Goal: Task Accomplishment & Management: Complete application form

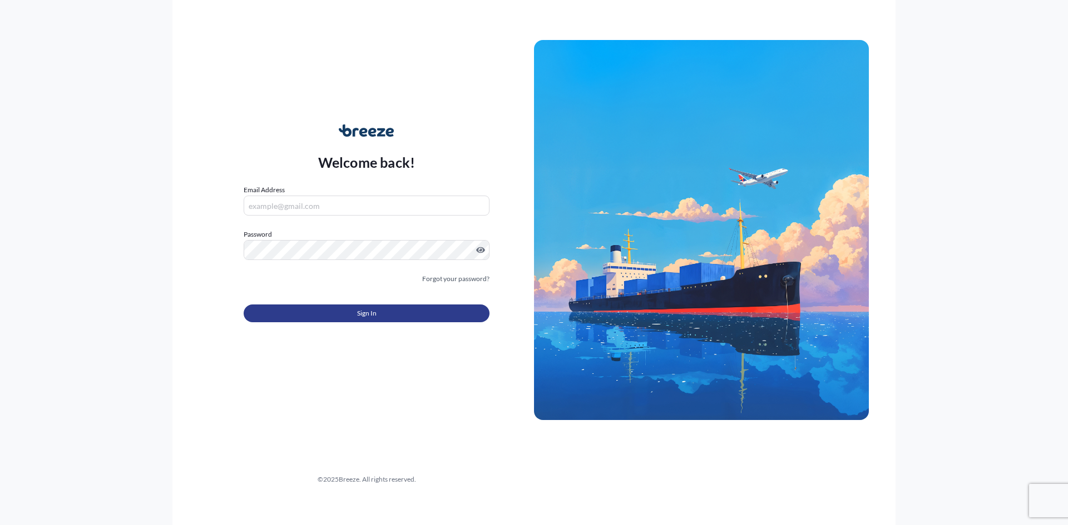
type input "[PERSON_NAME][EMAIL_ADDRESS][DOMAIN_NAME]"
click at [384, 315] on button "Sign In" at bounding box center [367, 314] width 246 height 18
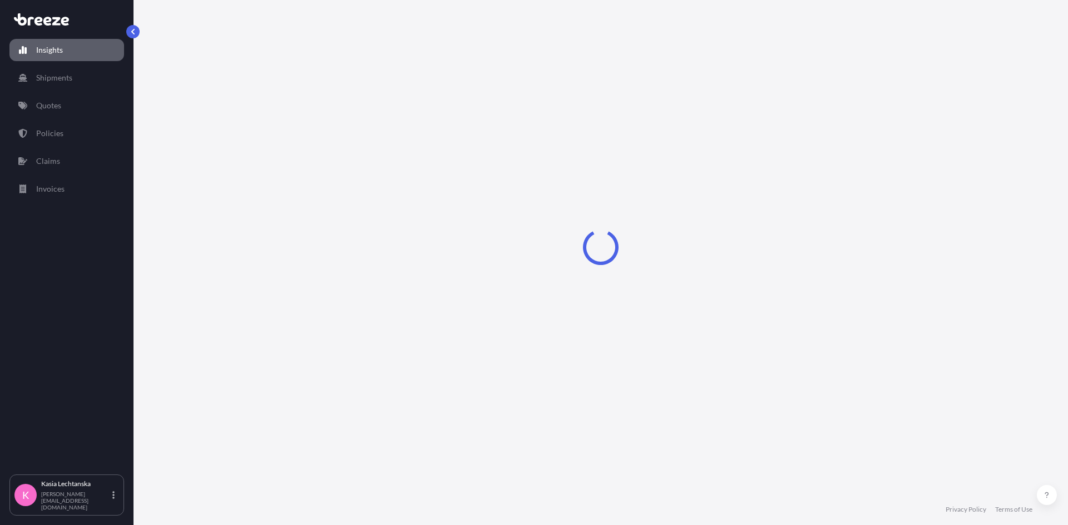
select select "2025"
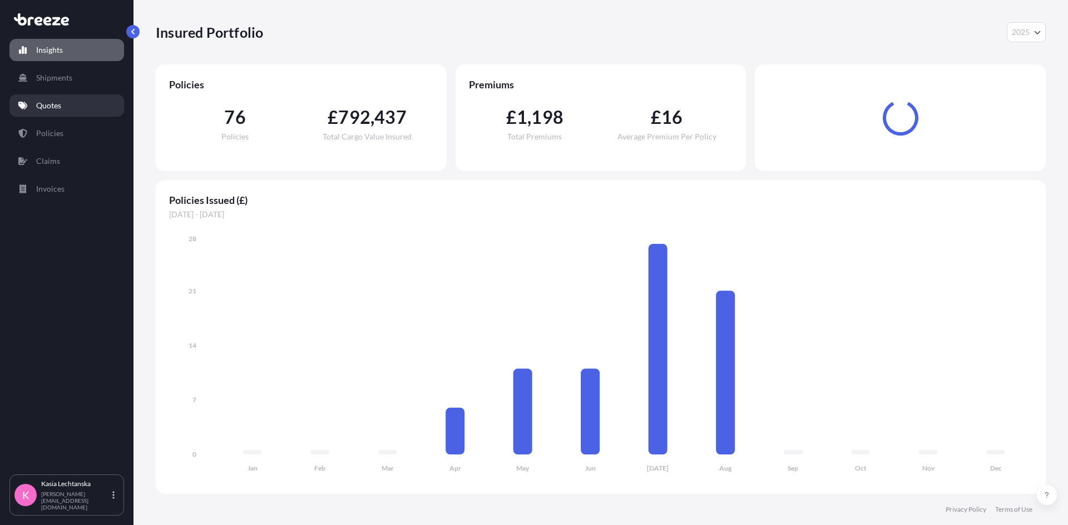
click at [58, 108] on p "Quotes" at bounding box center [48, 105] width 25 height 11
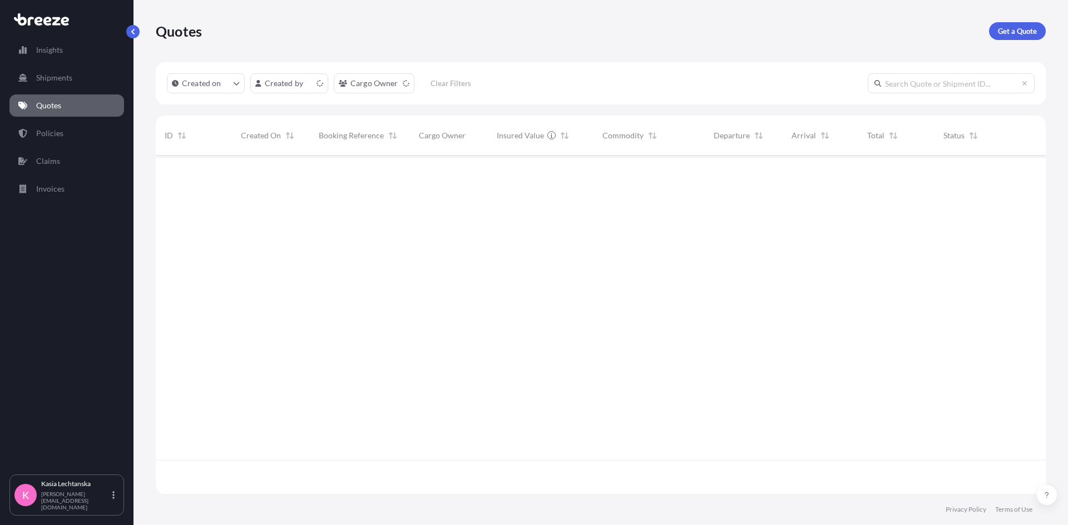
scroll to position [336, 881]
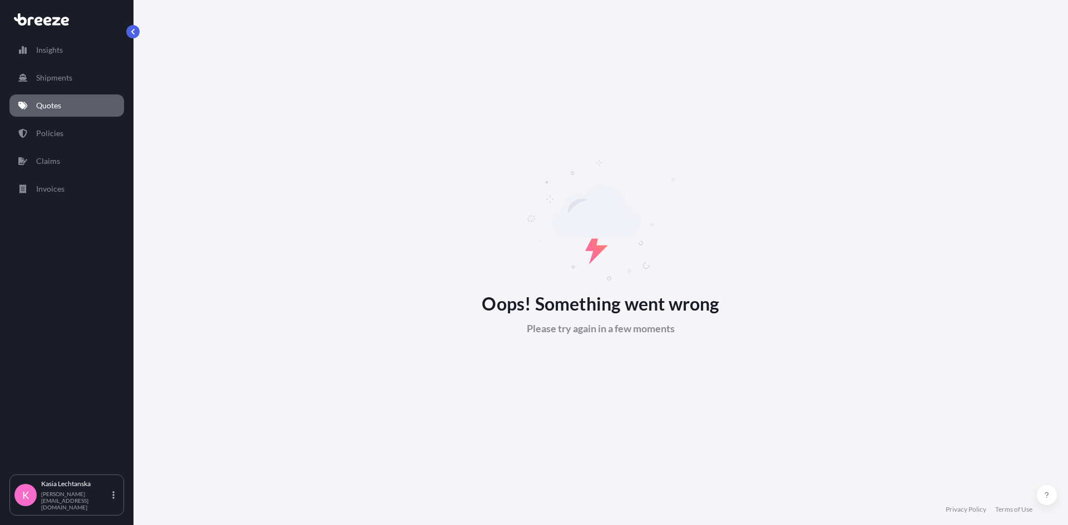
click at [56, 99] on link "Quotes" at bounding box center [66, 106] width 115 height 22
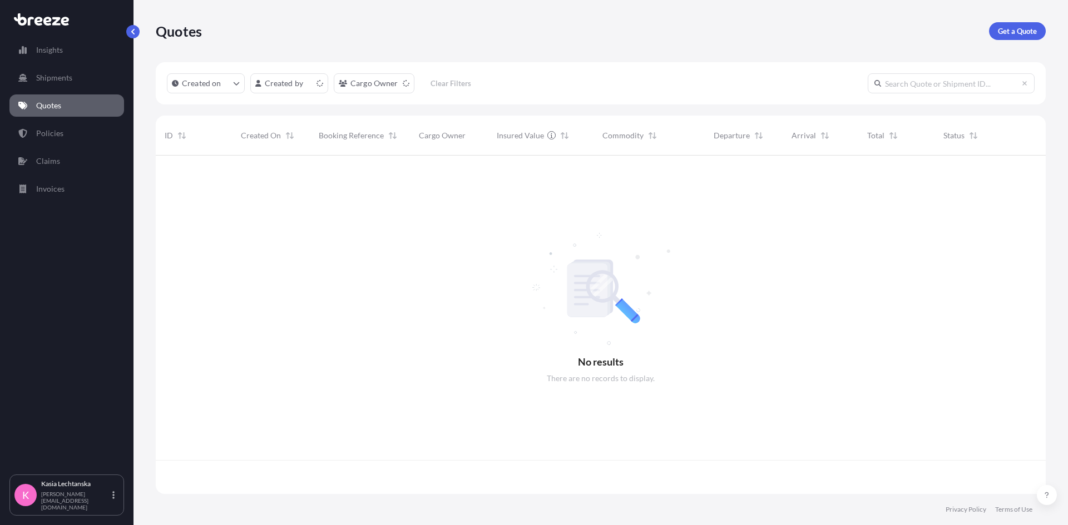
scroll to position [336, 881]
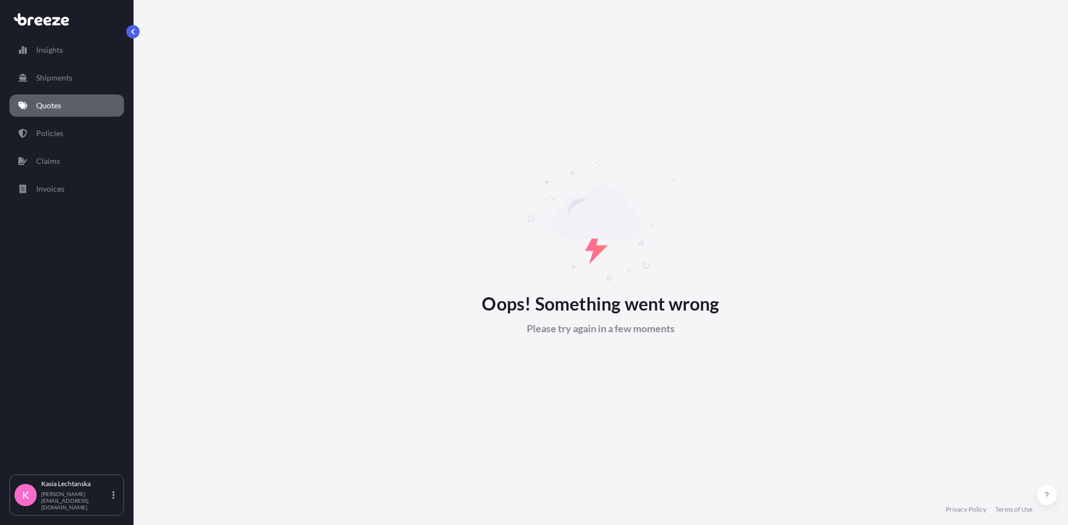
click at [81, 102] on link "Quotes" at bounding box center [66, 106] width 115 height 22
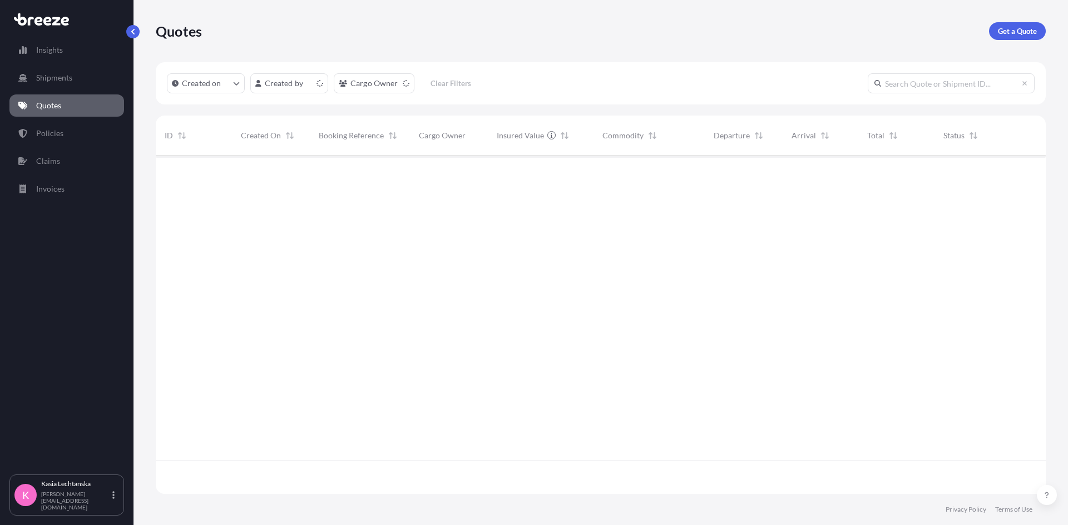
scroll to position [336, 881]
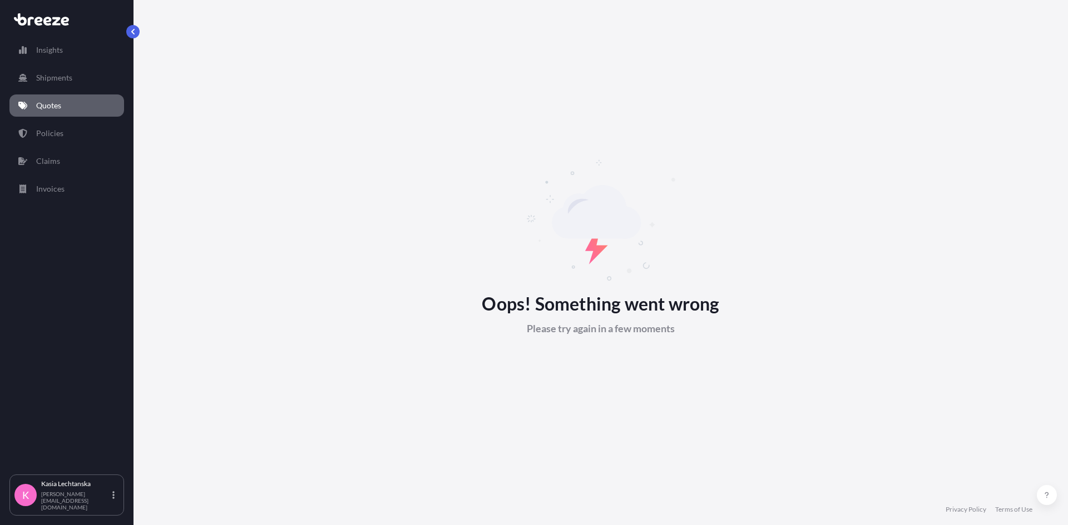
click at [49, 107] on p "Quotes" at bounding box center [48, 105] width 25 height 11
click at [42, 98] on link "Quotes" at bounding box center [66, 106] width 115 height 22
click at [73, 108] on link "Quotes" at bounding box center [66, 106] width 115 height 22
click at [58, 100] on p "Quotes" at bounding box center [48, 105] width 25 height 11
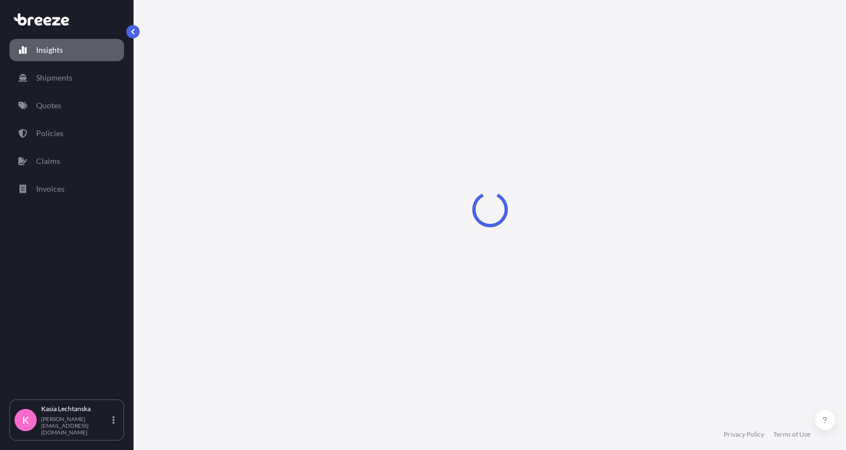
select select "2025"
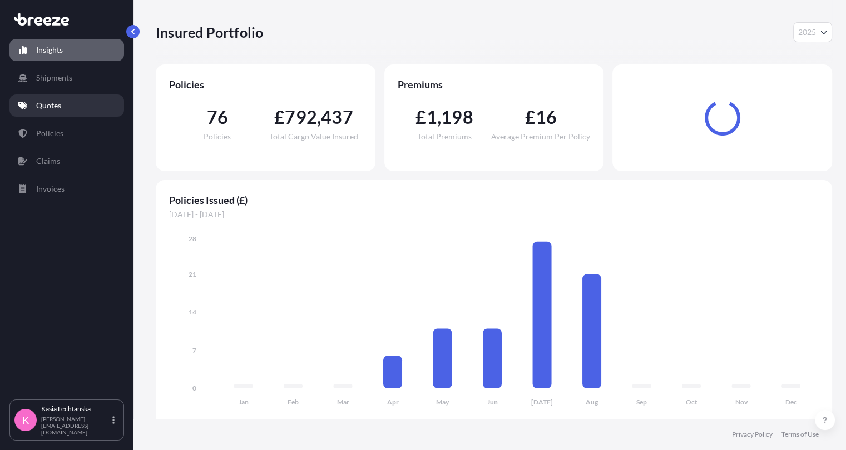
click at [49, 98] on link "Quotes" at bounding box center [66, 106] width 115 height 22
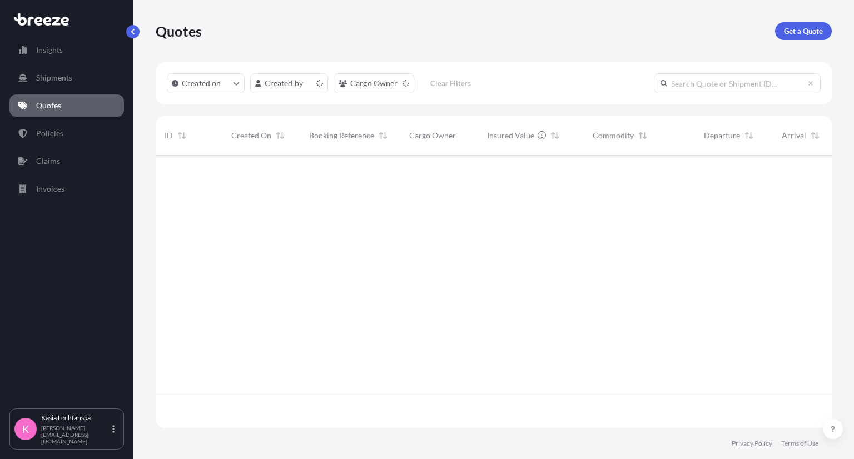
scroll to position [270, 667]
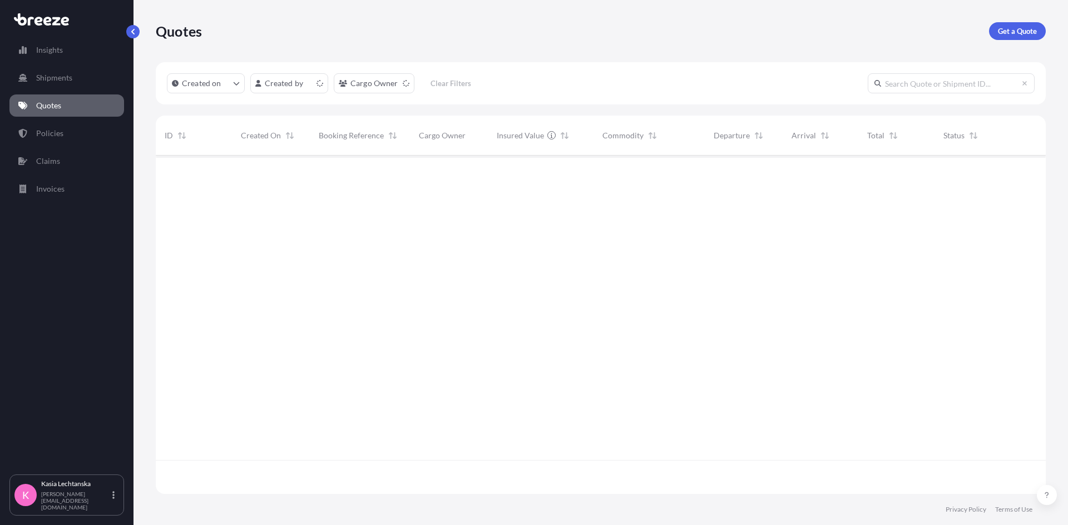
scroll to position [336, 881]
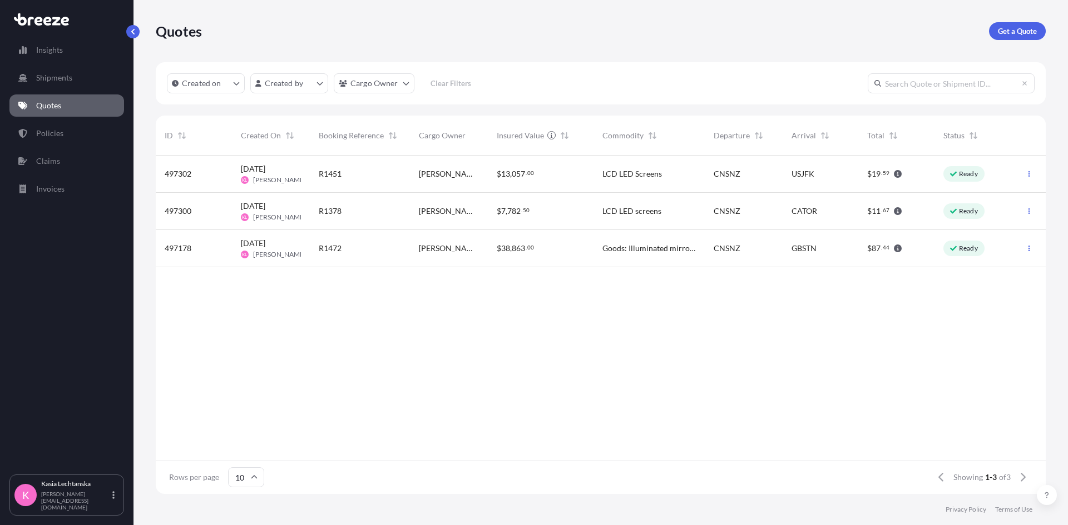
click at [338, 172] on span "R1451" at bounding box center [330, 173] width 23 height 11
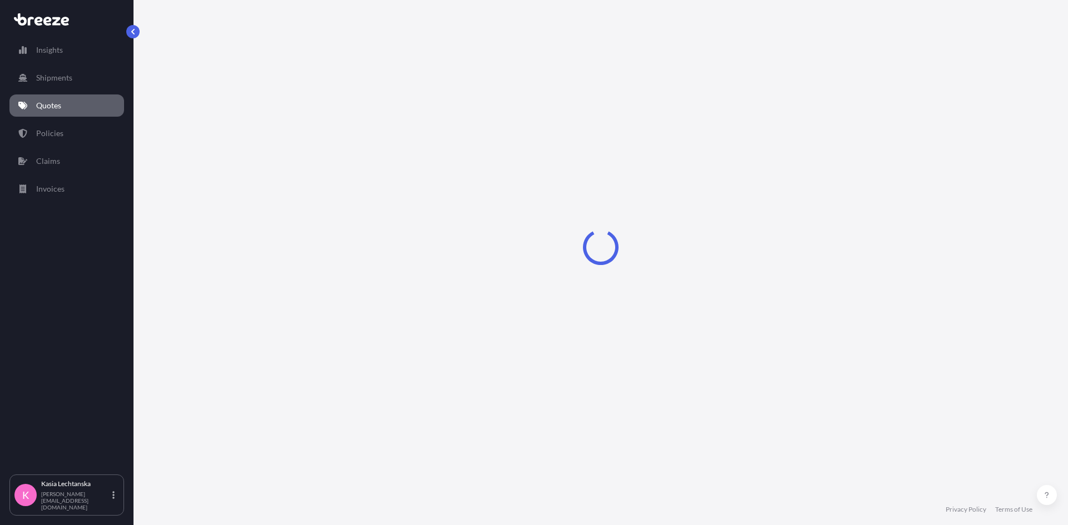
select select "Road"
select select "Air"
select select "Road"
select select "1"
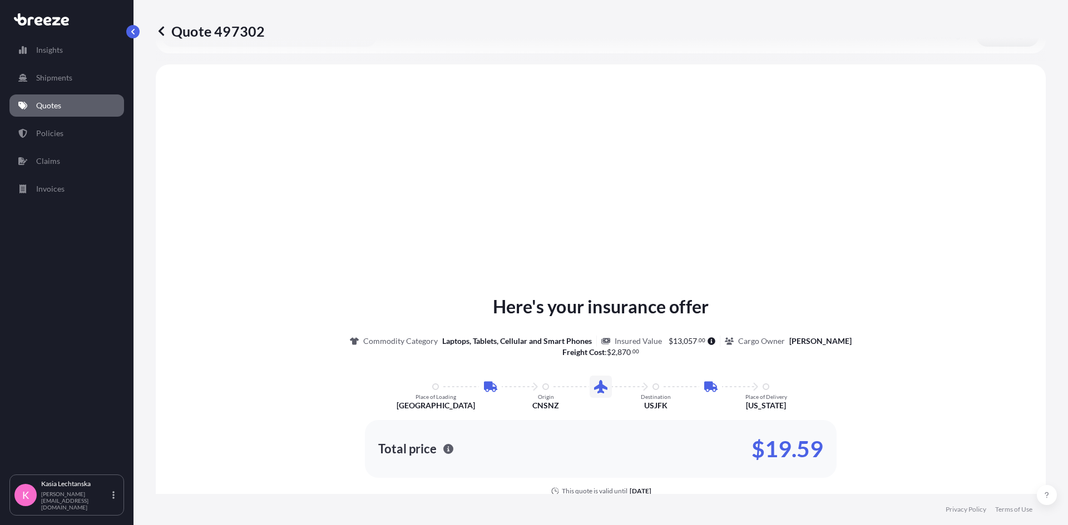
scroll to position [445, 0]
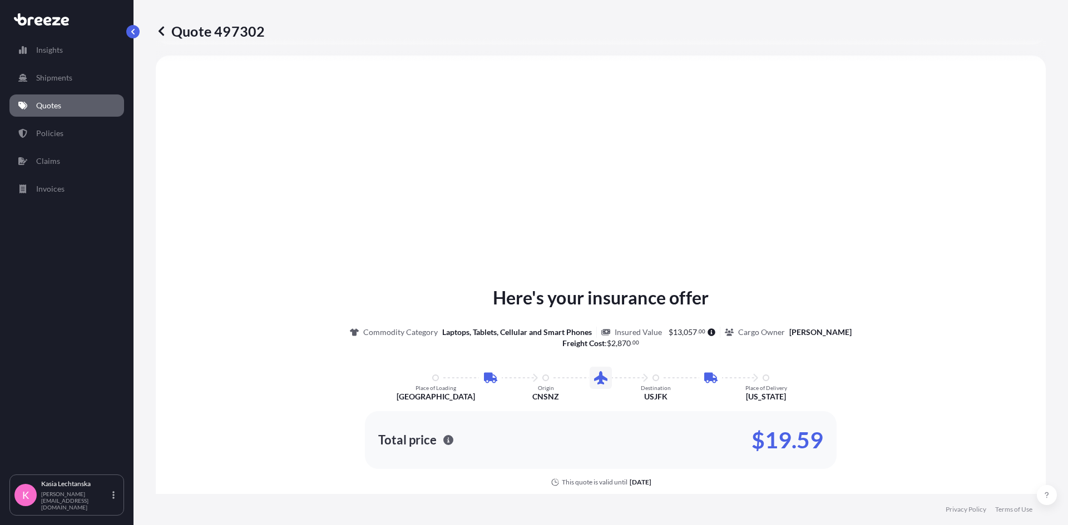
click at [75, 104] on link "Quotes" at bounding box center [66, 106] width 115 height 22
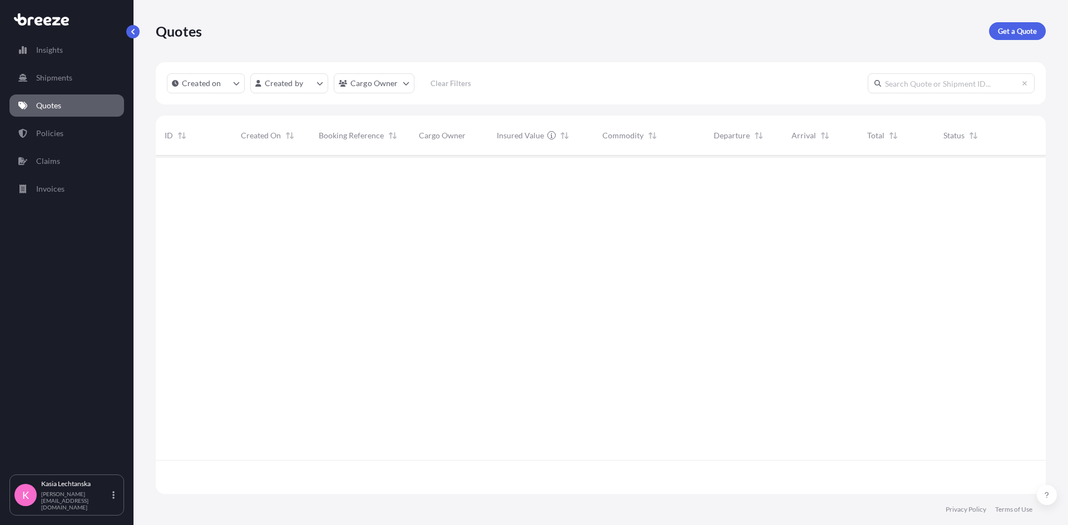
scroll to position [336, 881]
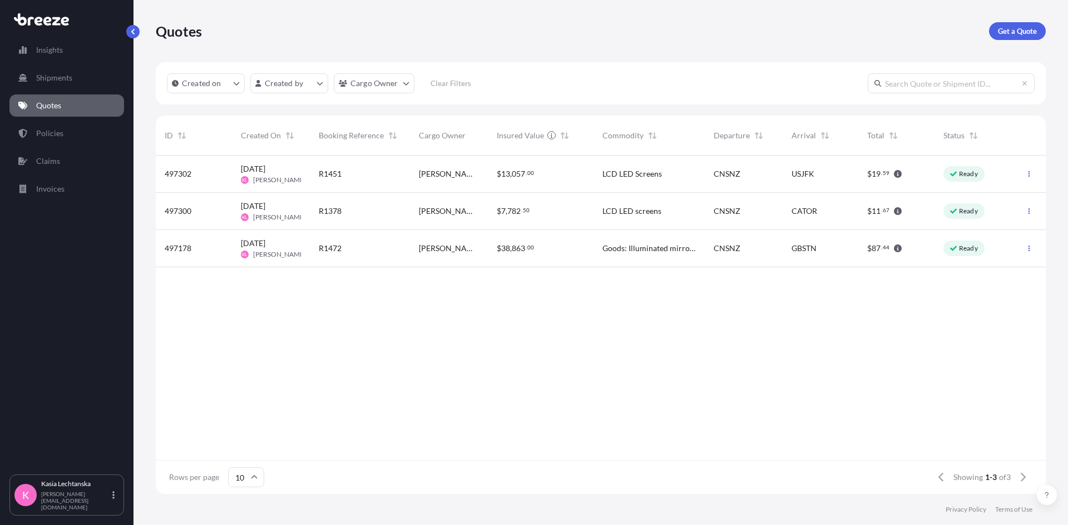
click at [216, 214] on div "497300" at bounding box center [194, 211] width 58 height 11
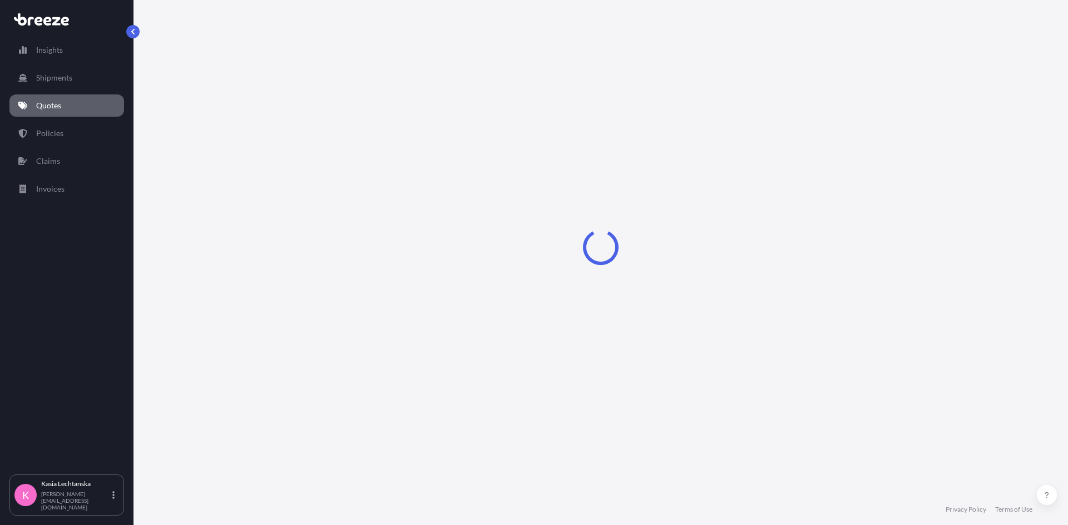
select select "Road"
select select "Air"
select select "Road"
select select "1"
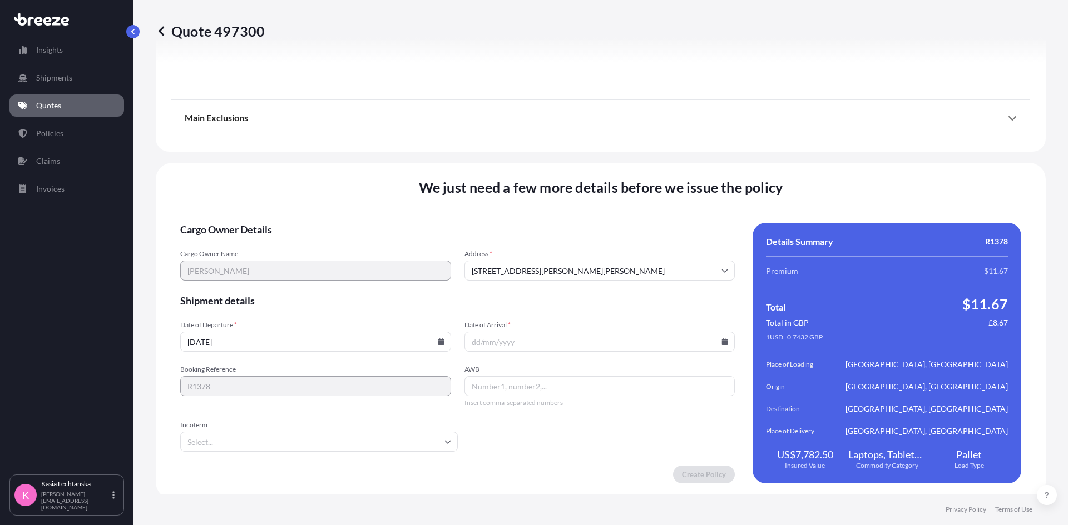
scroll to position [1461, 0]
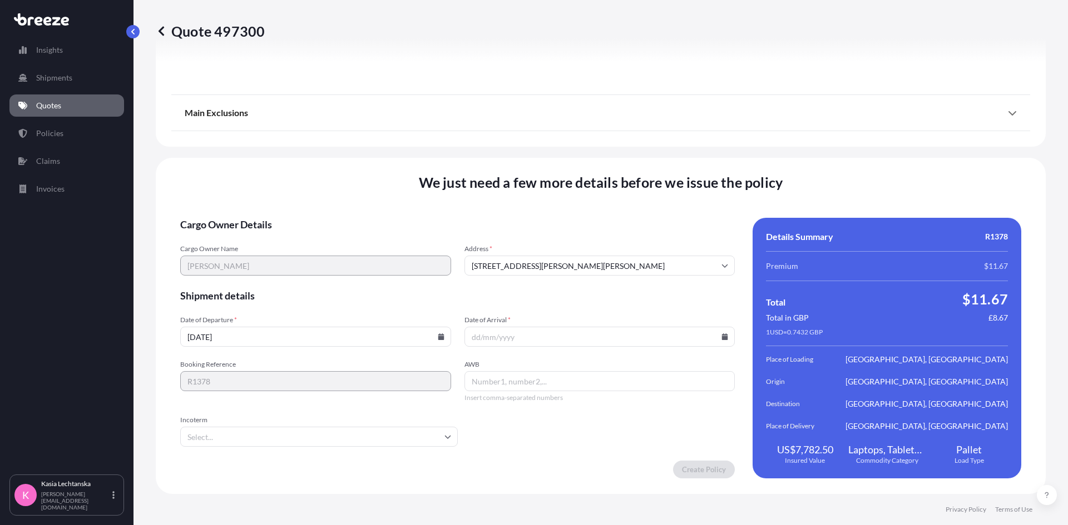
click at [489, 335] on input "Date of Arrival *" at bounding box center [599, 337] width 271 height 20
click at [722, 336] on icon at bounding box center [724, 337] width 7 height 7
click at [594, 280] on button "28" at bounding box center [596, 280] width 18 height 18
click at [563, 336] on input "[DATE]" at bounding box center [599, 337] width 271 height 20
click at [722, 335] on icon at bounding box center [725, 337] width 6 height 7
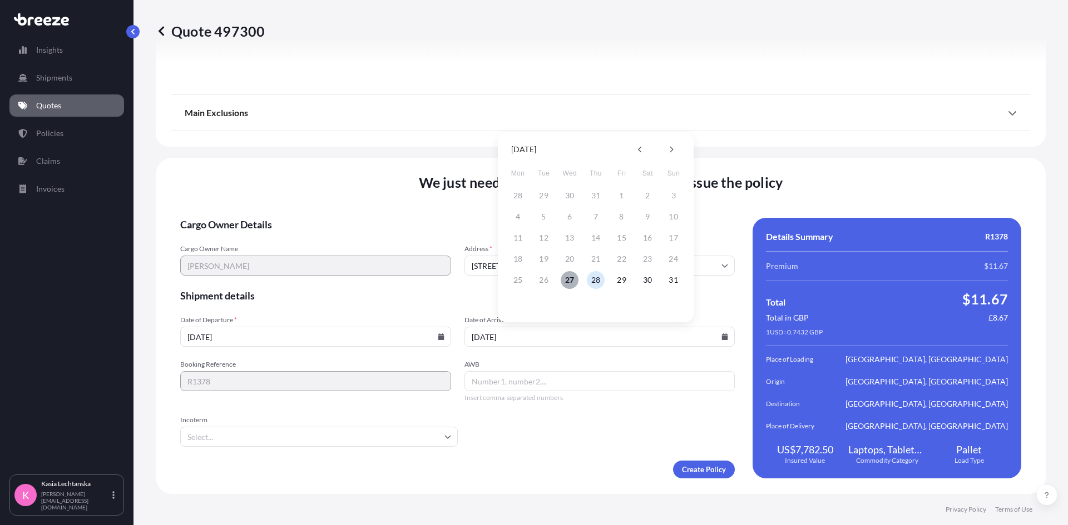
click at [566, 278] on button "27" at bounding box center [570, 280] width 18 height 18
type input "[DATE]"
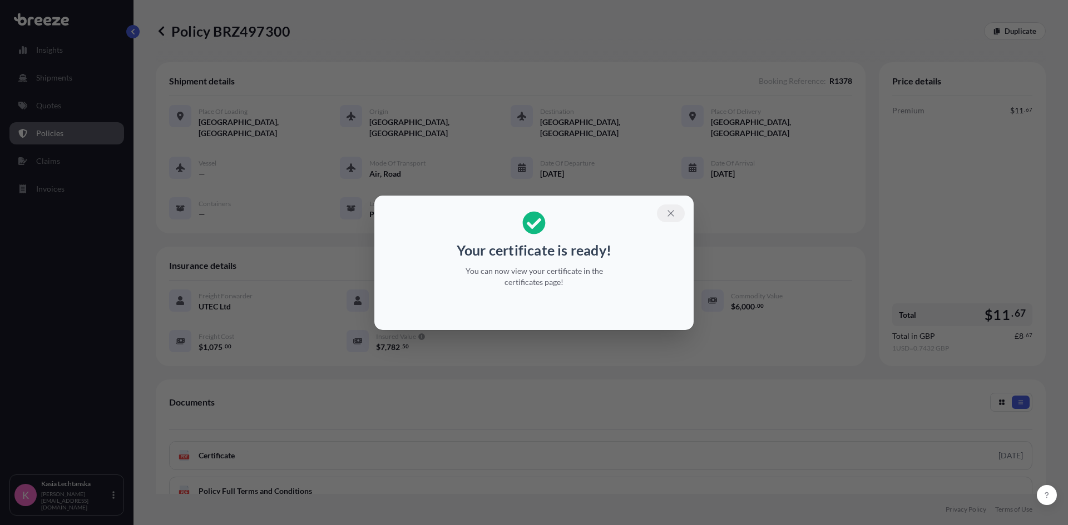
click at [671, 213] on icon "button" at bounding box center [670, 213] width 6 height 6
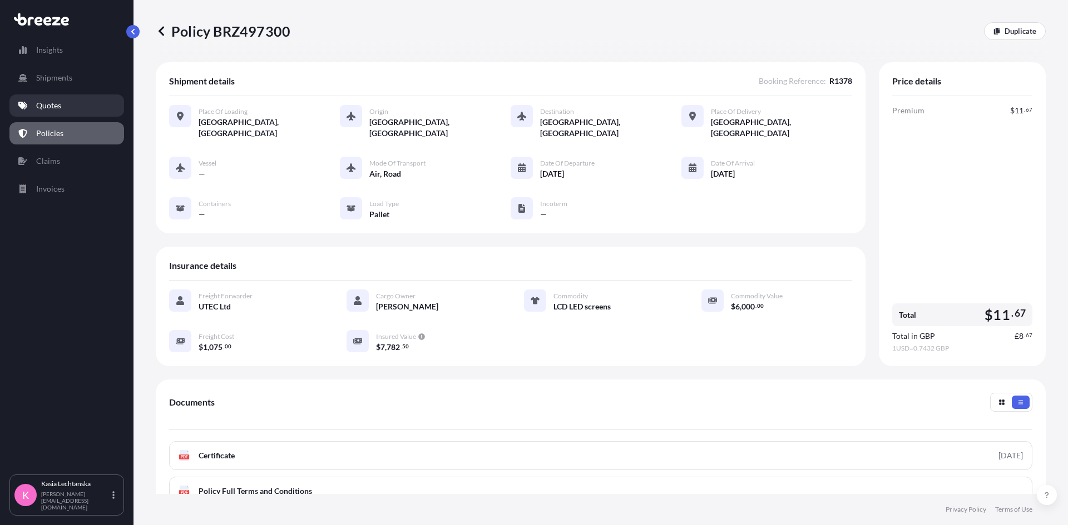
click at [57, 101] on p "Quotes" at bounding box center [48, 105] width 25 height 11
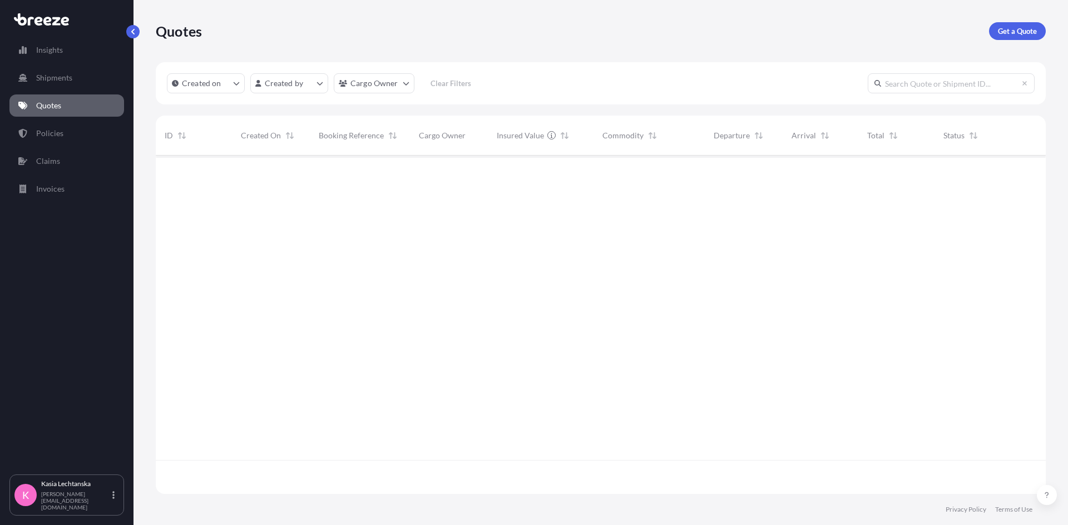
scroll to position [336, 881]
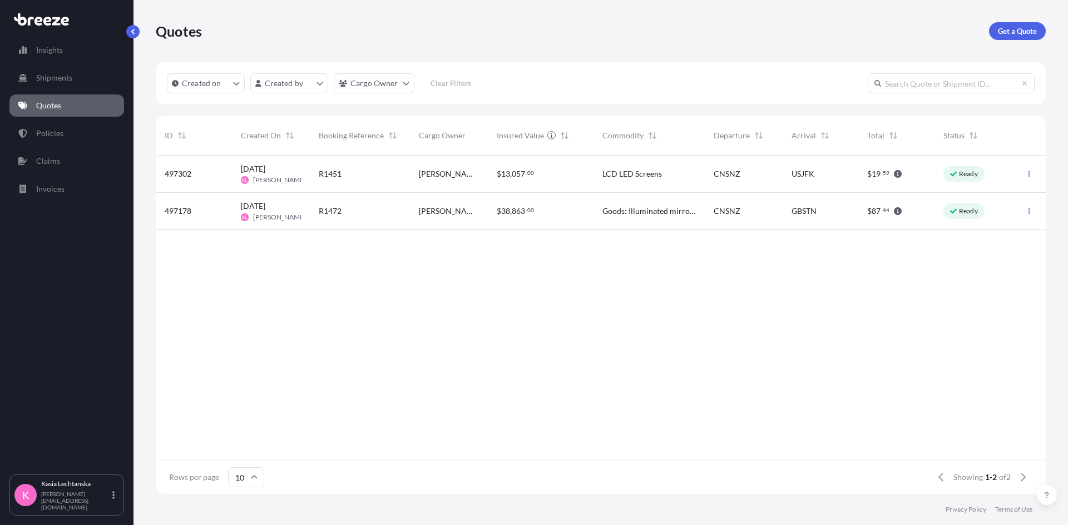
click at [369, 171] on div "R1451" at bounding box center [360, 173] width 82 height 11
select select "Road"
select select "Air"
select select "Road"
select select "1"
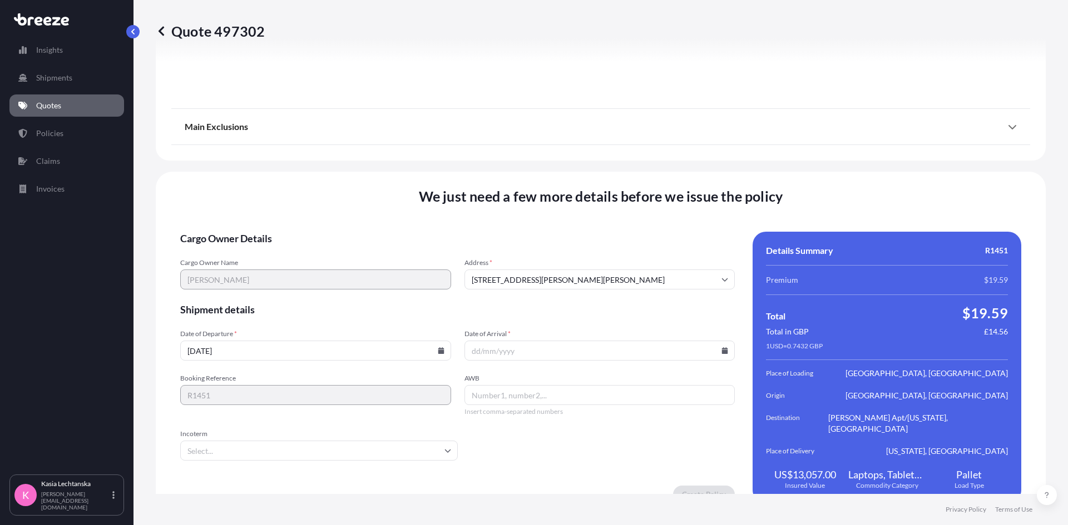
scroll to position [1461, 0]
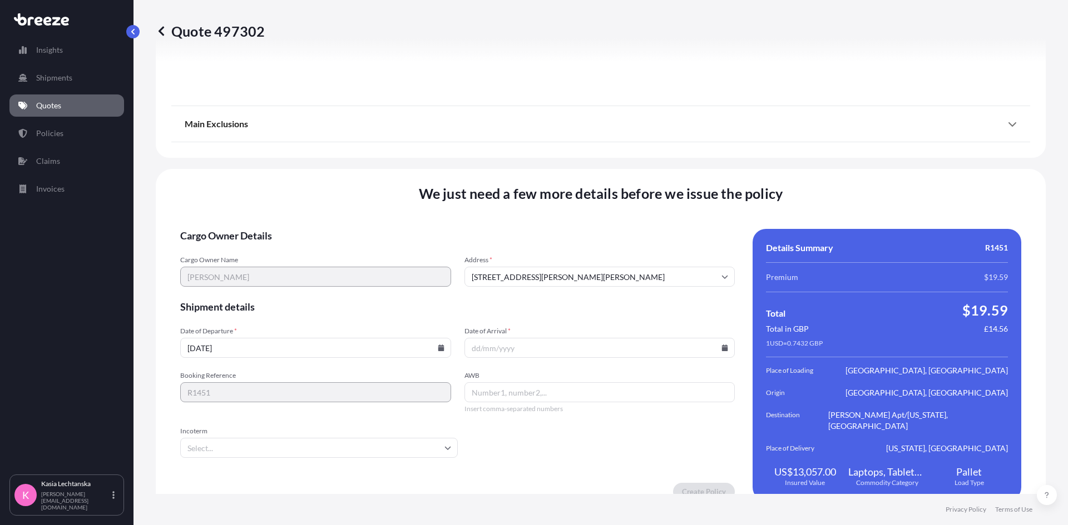
click at [299, 338] on input "[DATE]" at bounding box center [315, 348] width 271 height 20
click at [439, 345] on icon at bounding box center [441, 348] width 6 height 7
click at [369, 259] on button "23" at bounding box center [366, 259] width 18 height 18
type input "[DATE]"
click at [558, 340] on input "Date of Arrival *" at bounding box center [599, 348] width 271 height 20
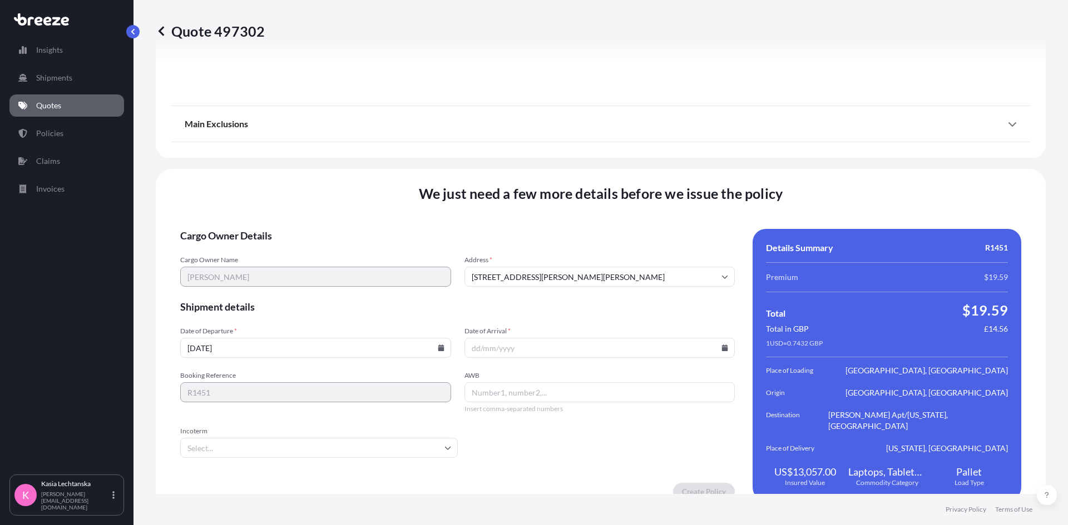
click at [722, 345] on icon at bounding box center [725, 348] width 6 height 7
click at [538, 281] on button "26" at bounding box center [544, 280] width 18 height 18
type input "[DATE]"
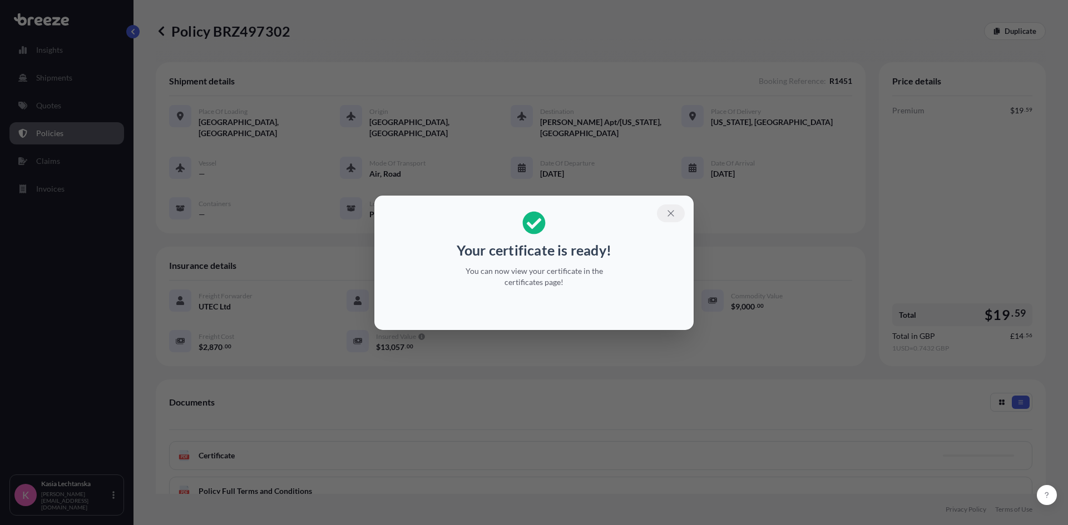
click at [671, 212] on icon "button" at bounding box center [670, 213] width 6 height 6
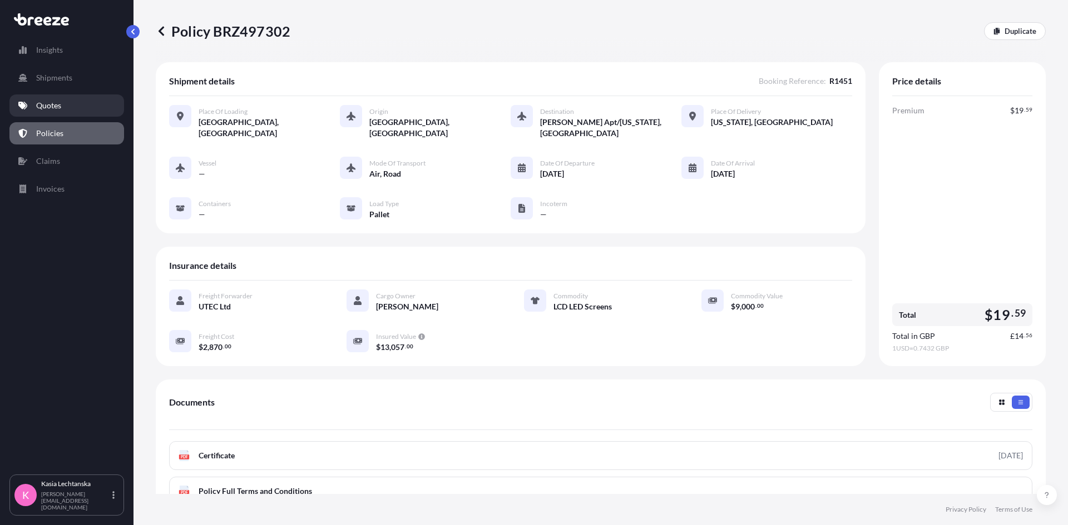
click at [52, 100] on p "Quotes" at bounding box center [48, 105] width 25 height 11
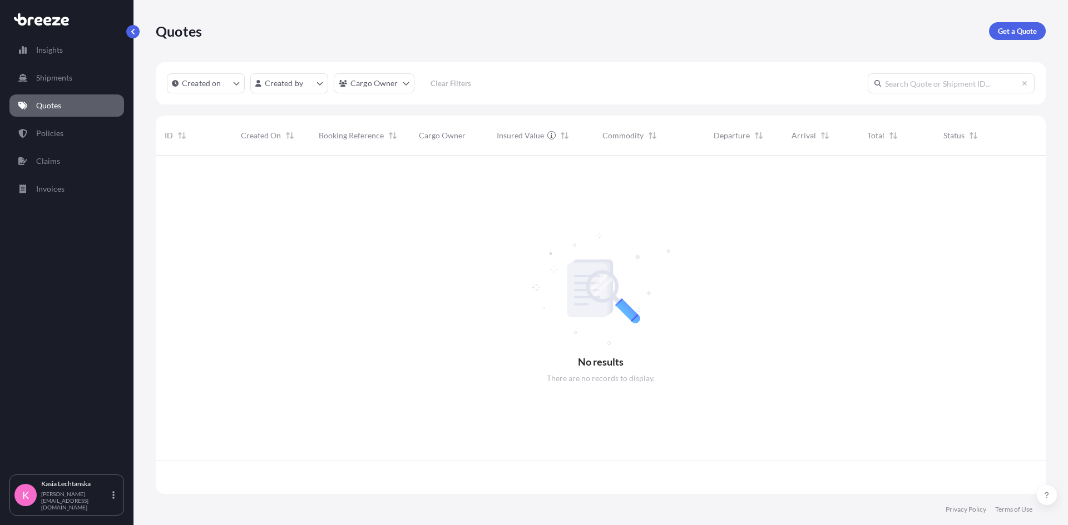
scroll to position [336, 881]
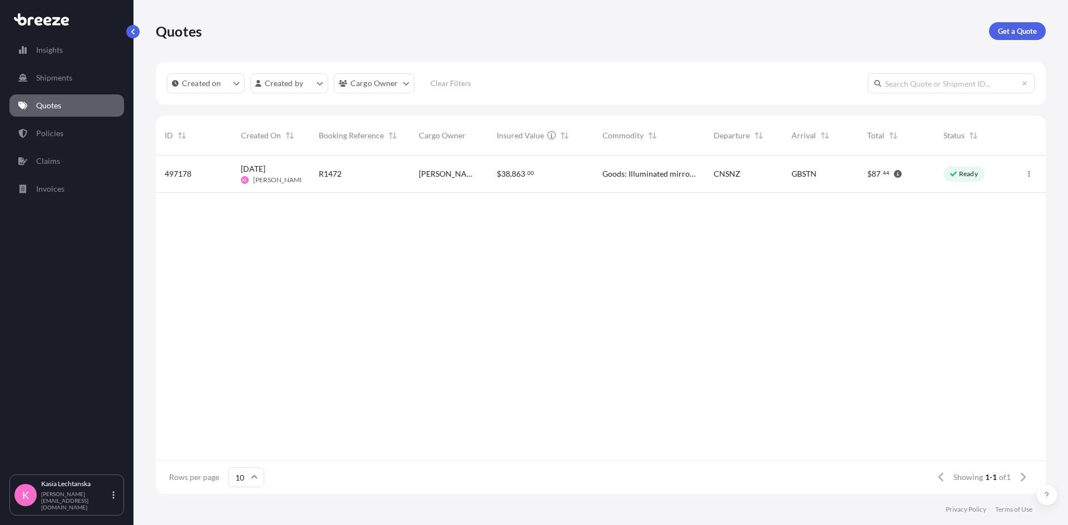
click at [396, 172] on div "R1472" at bounding box center [360, 173] width 82 height 11
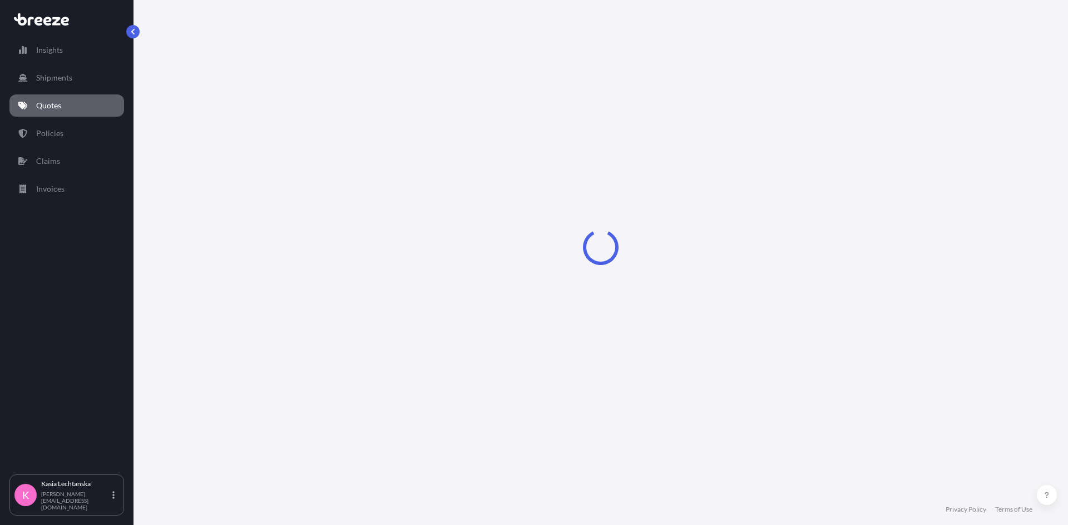
select select "Road"
select select "Air"
select select "Road"
select select "1"
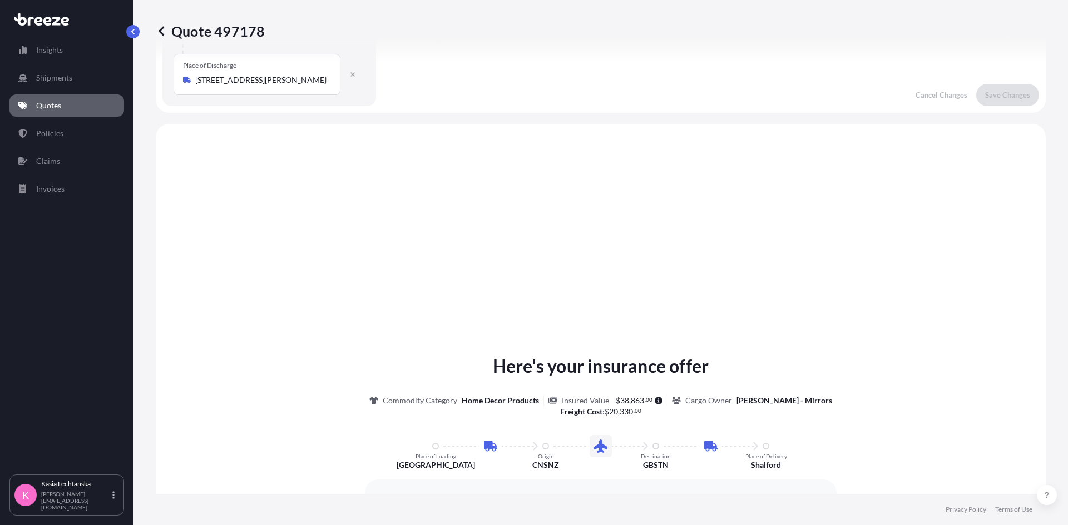
scroll to position [43, 0]
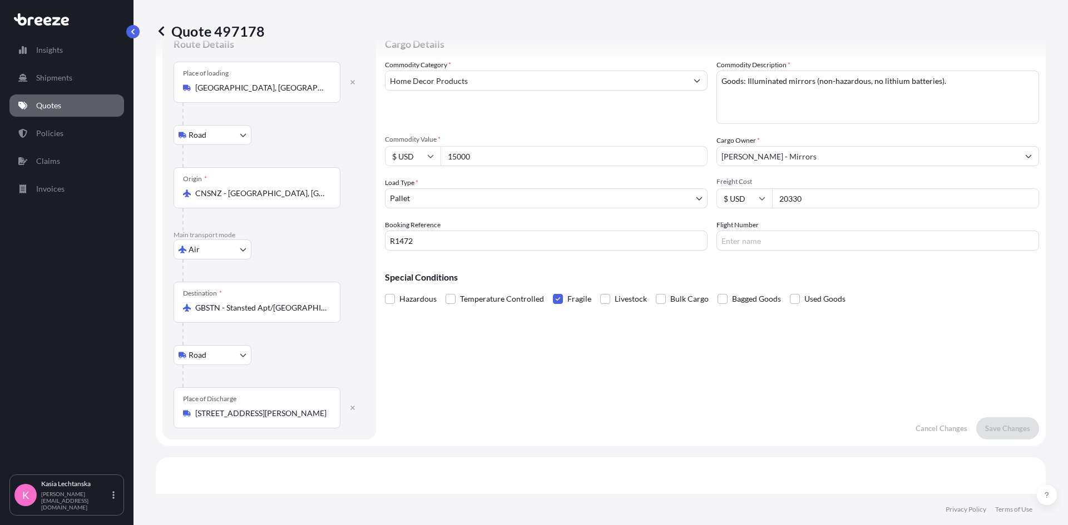
drag, startPoint x: 793, startPoint y: 197, endPoint x: 814, endPoint y: 202, distance: 21.7
click at [794, 197] on input "20330" at bounding box center [905, 199] width 267 height 20
type input "20383"
click at [755, 393] on div "Cargo Details Commodity Category * Home Decor Products Commodity Description * …" at bounding box center [712, 233] width 654 height 414
drag, startPoint x: 492, startPoint y: 154, endPoint x: 401, endPoint y: 149, distance: 91.3
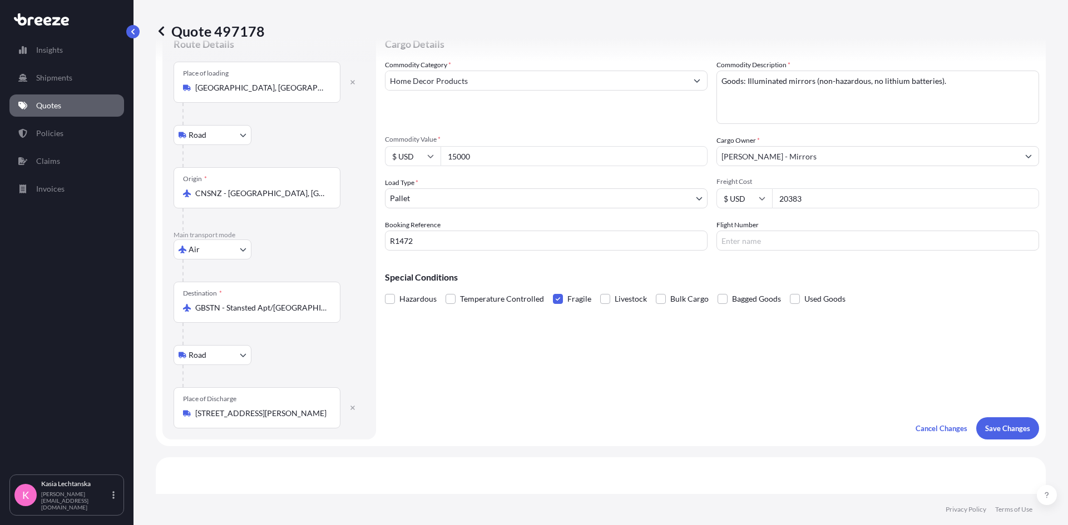
click at [401, 149] on div "$ USD 15000" at bounding box center [546, 156] width 323 height 20
type input "10975"
click at [634, 381] on div "Cargo Details Commodity Category * Home Decor Products Commodity Description * …" at bounding box center [712, 233] width 654 height 414
click at [1002, 429] on p "Save Changes" at bounding box center [1007, 428] width 45 height 11
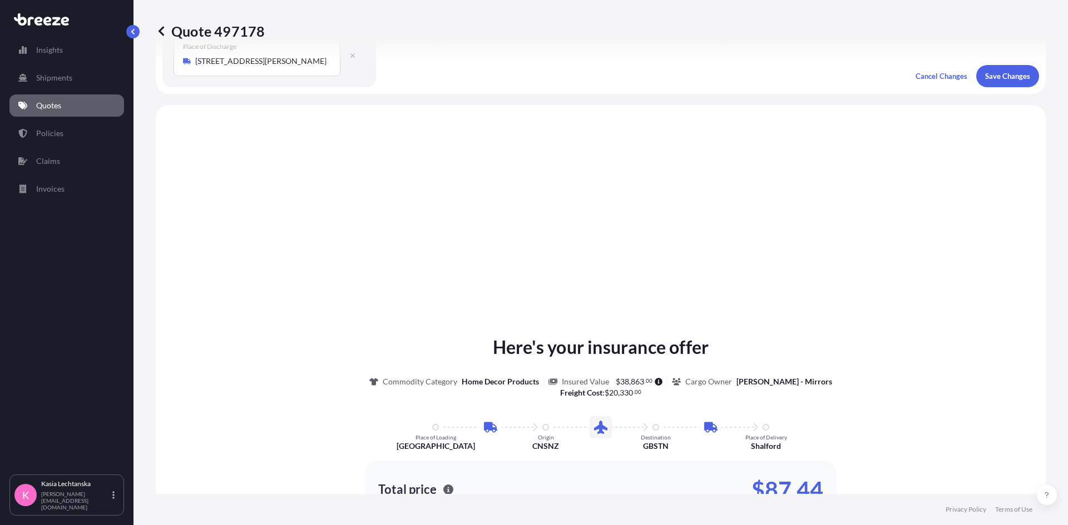
scroll to position [445, 0]
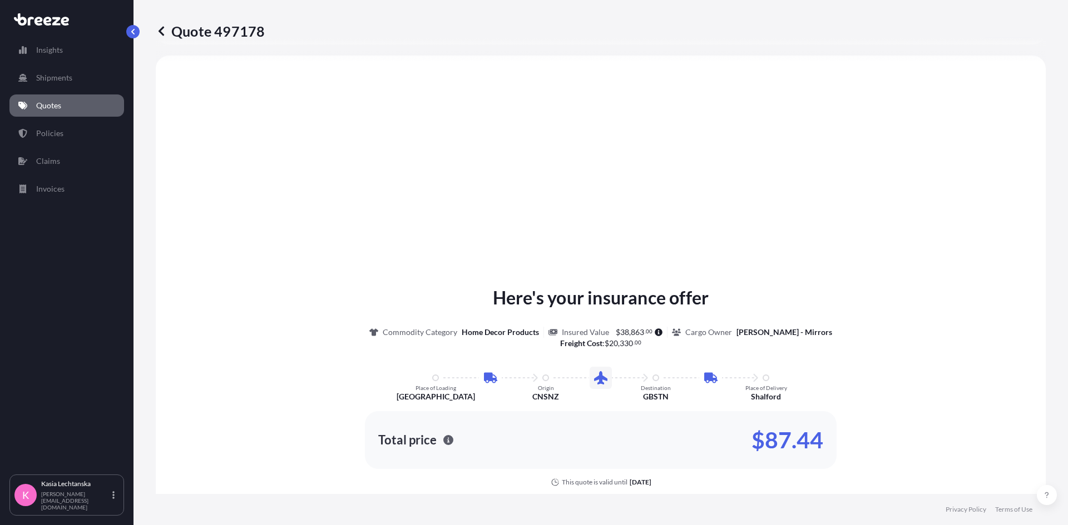
select select "Road"
select select "Air"
select select "Road"
select select "1"
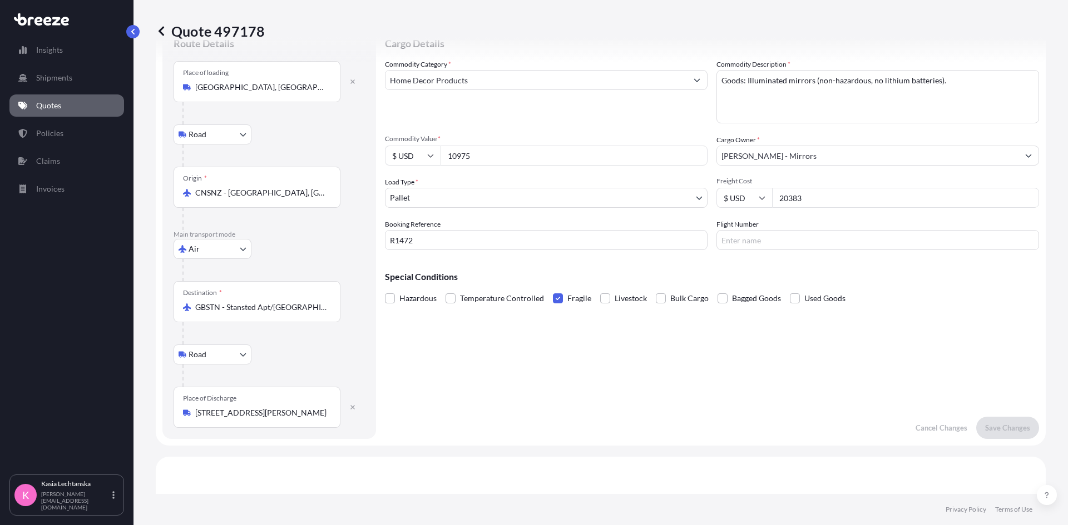
scroll to position [0, 0]
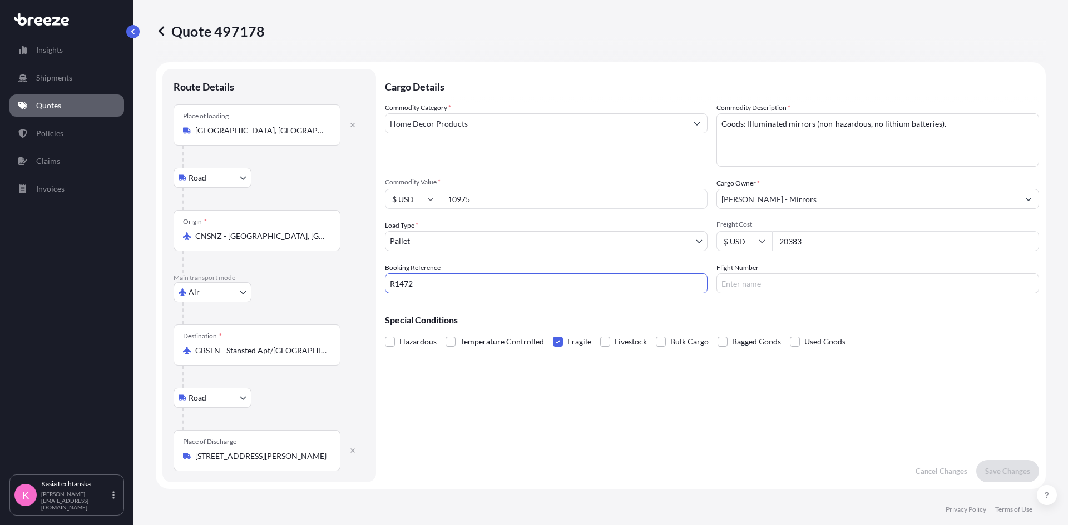
click at [488, 285] on input "R1472" at bounding box center [546, 284] width 323 height 20
click at [414, 282] on input "R1472 44-16058" at bounding box center [546, 284] width 323 height 20
type input "R1472 44-16058"
click at [994, 473] on p "Save Changes" at bounding box center [1007, 471] width 45 height 11
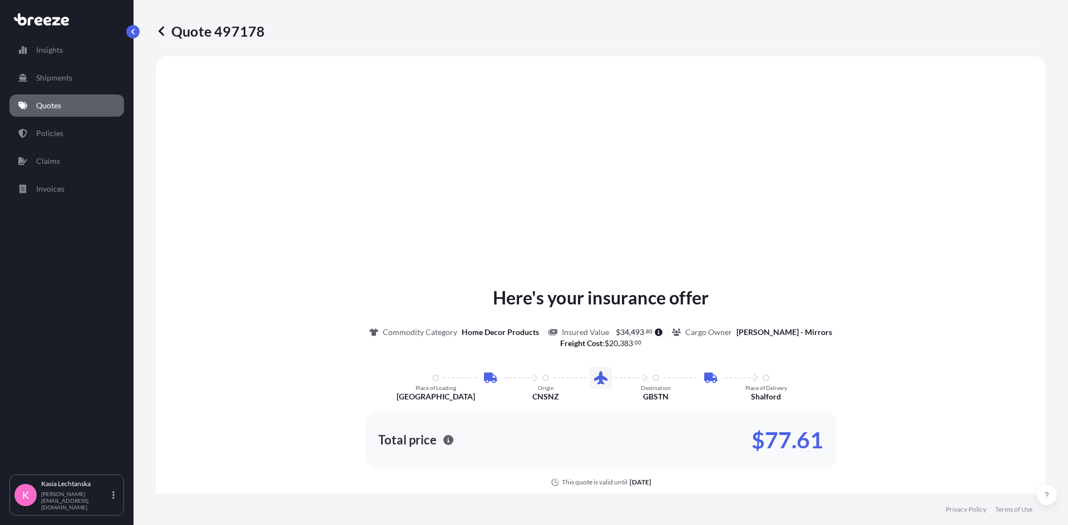
select select "Road"
select select "Air"
select select "Road"
select select "1"
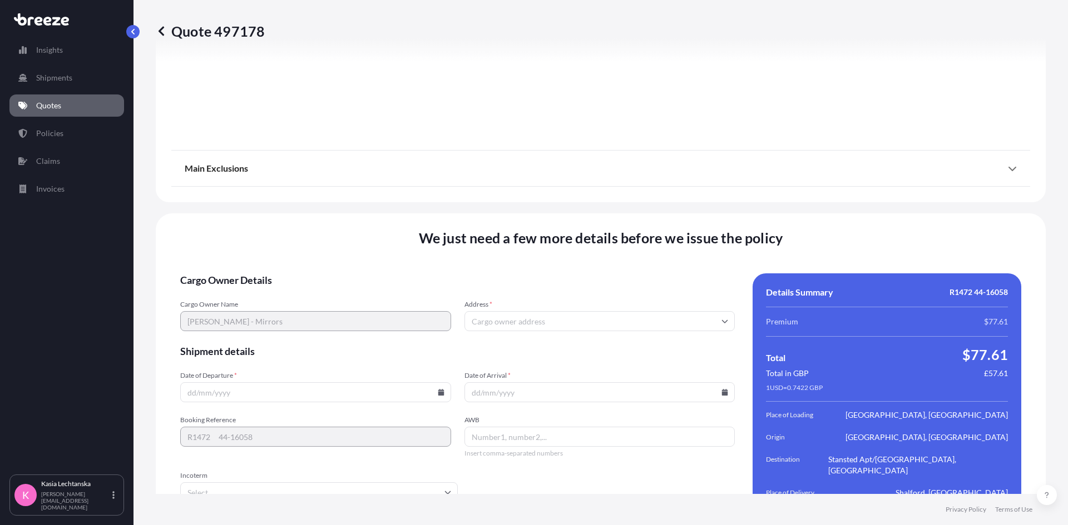
scroll to position [1461, 0]
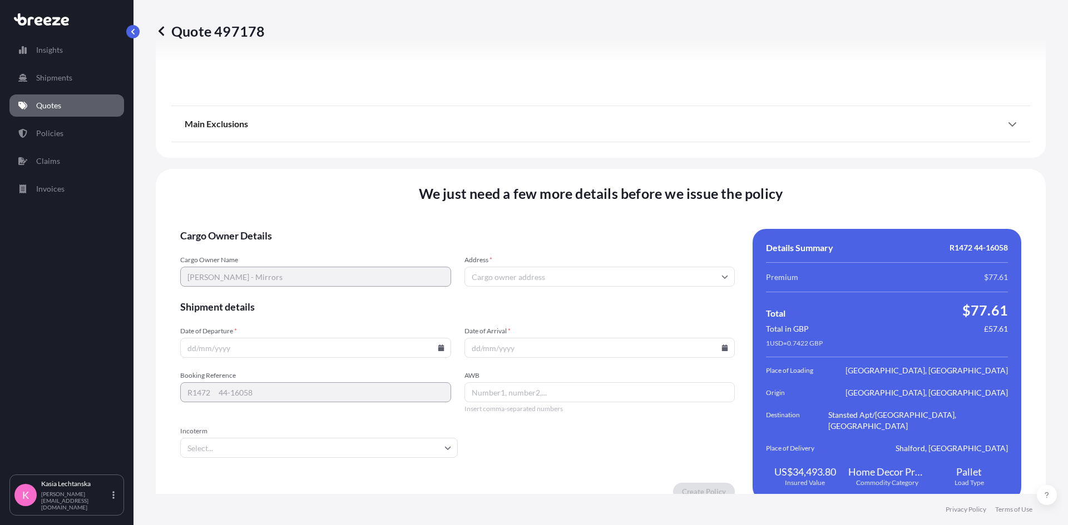
click at [335, 341] on input "Date of Departure *" at bounding box center [315, 348] width 271 height 20
click at [438, 345] on icon at bounding box center [441, 348] width 6 height 7
click at [314, 282] on button "28" at bounding box center [314, 280] width 18 height 18
type input "[DATE]"
click at [565, 338] on input "Date of Arrival *" at bounding box center [599, 348] width 271 height 20
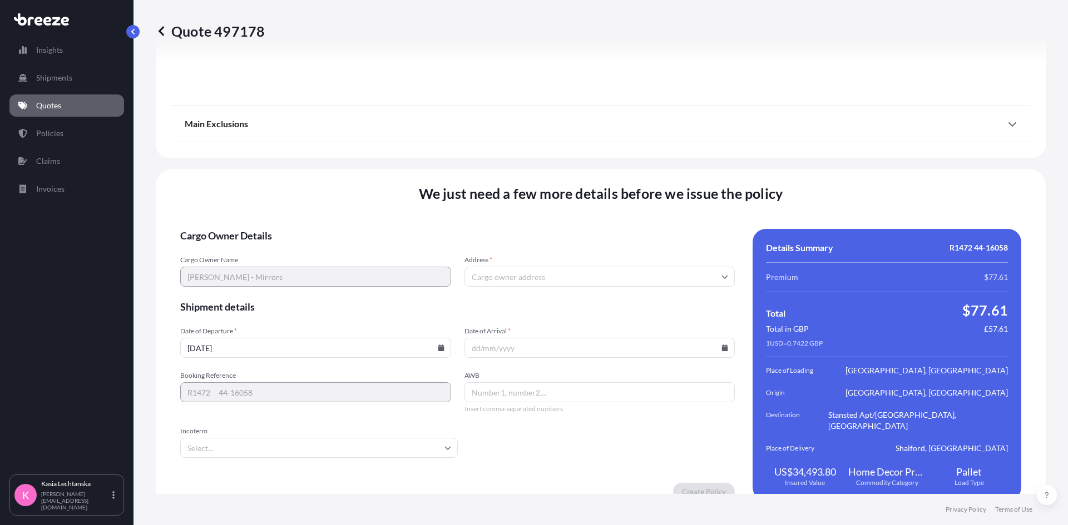
click at [603, 338] on input "Date of Arrival *" at bounding box center [599, 348] width 271 height 20
click at [722, 345] on icon at bounding box center [725, 348] width 6 height 7
click at [618, 281] on button "29" at bounding box center [622, 280] width 18 height 18
type input "[DATE]"
click at [533, 269] on input "Address *" at bounding box center [599, 277] width 271 height 20
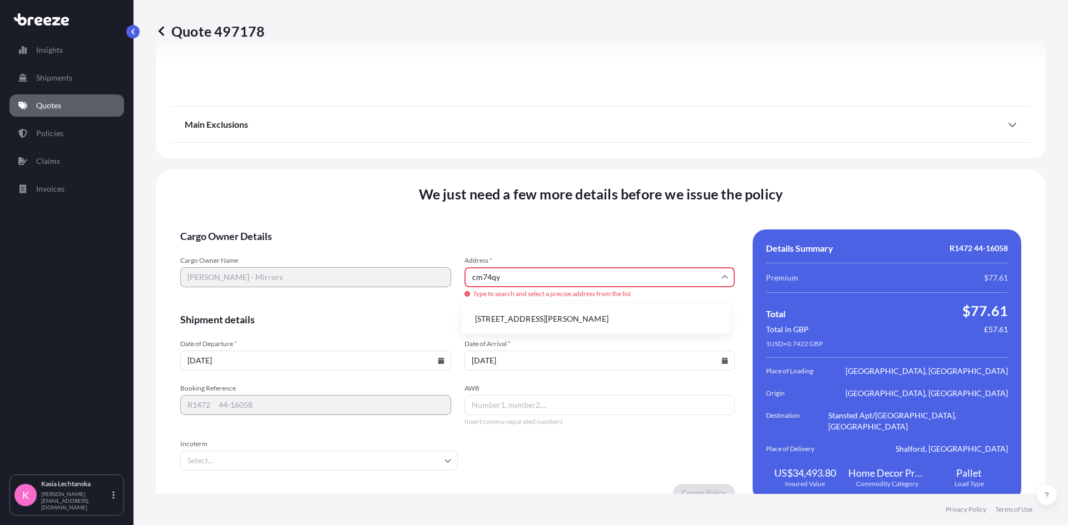
click at [528, 314] on li "[STREET_ADDRESS][PERSON_NAME]" at bounding box center [595, 319] width 259 height 21
type input "[STREET_ADDRESS][PERSON_NAME]"
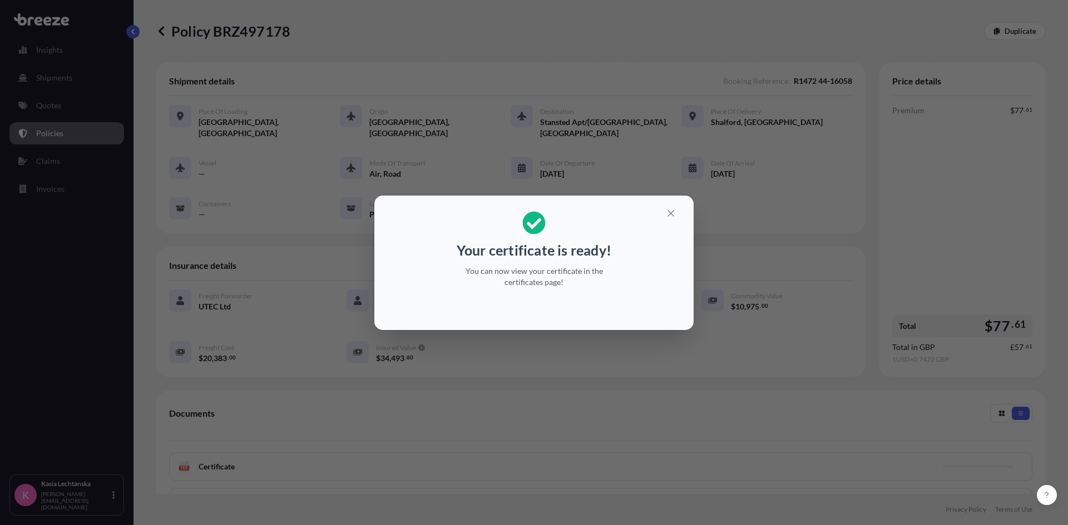
click at [64, 109] on div "Your certificate is ready! You can now view your certificate in the certificate…" at bounding box center [534, 262] width 1068 height 525
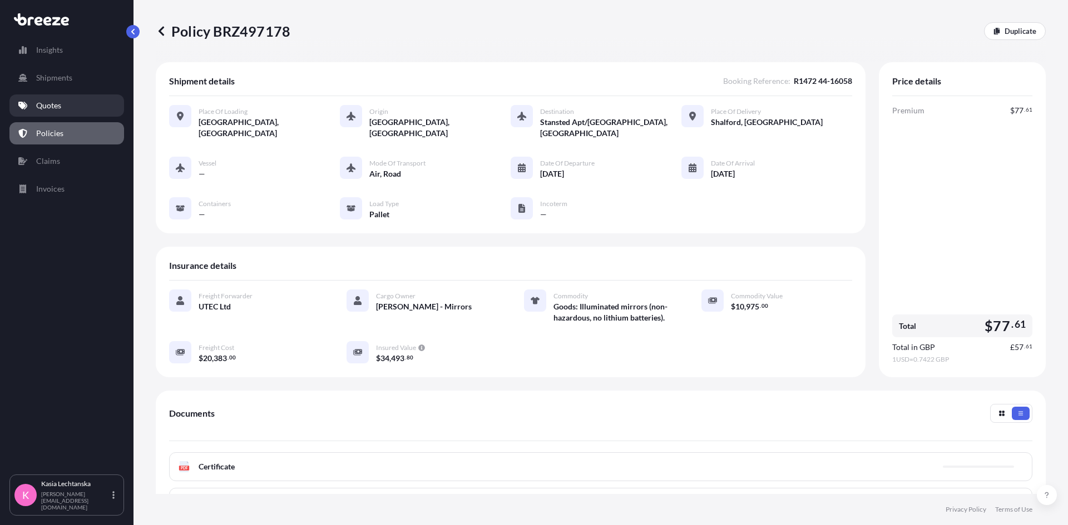
click at [64, 109] on link "Quotes" at bounding box center [66, 106] width 115 height 22
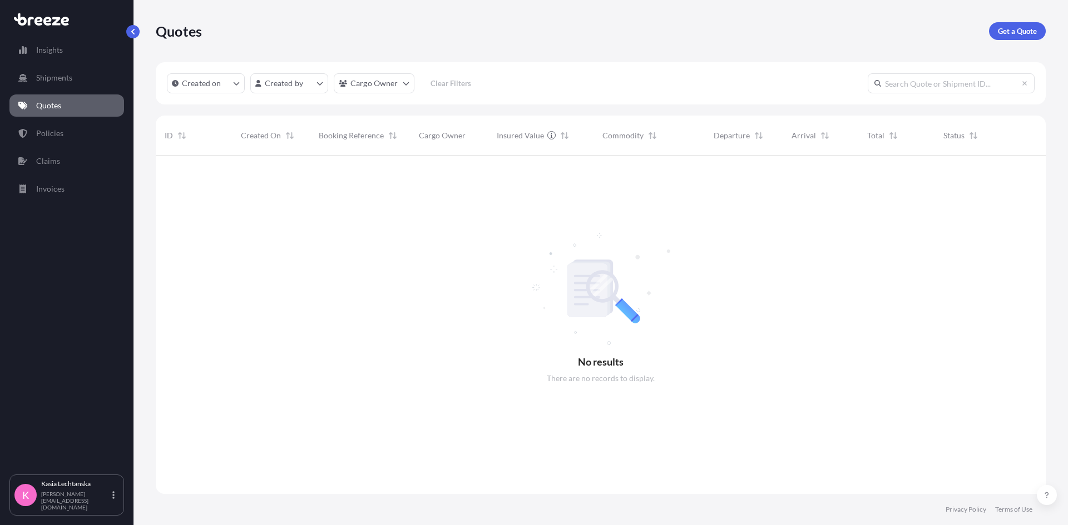
scroll to position [370, 881]
click at [57, 98] on link "Quotes" at bounding box center [66, 106] width 115 height 22
